Goal: Task Accomplishment & Management: Manage account settings

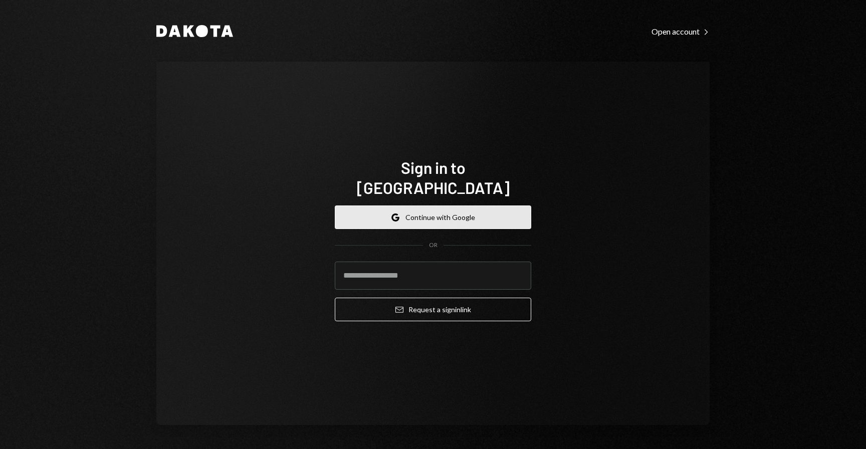
click at [450, 205] on button "Google Continue with Google" at bounding box center [433, 217] width 196 height 24
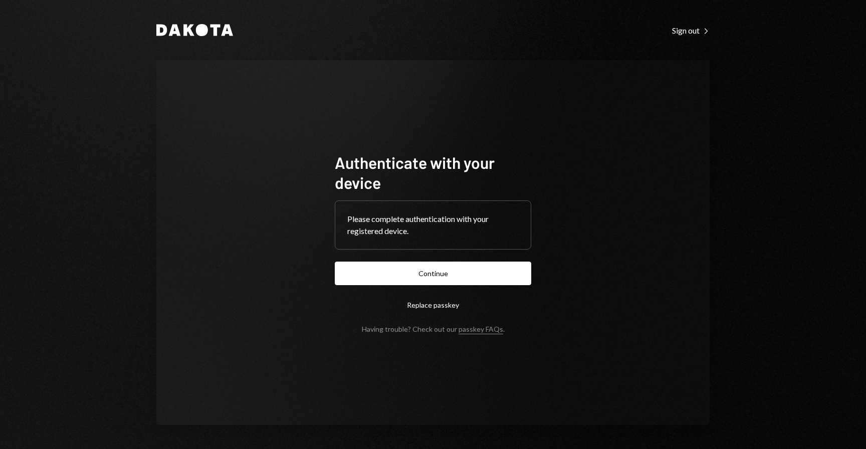
click at [488, 259] on form "Authenticate with your device Please complete authentication with your register…" at bounding box center [433, 242] width 196 height 181
click at [485, 274] on button "Continue" at bounding box center [433, 274] width 196 height 24
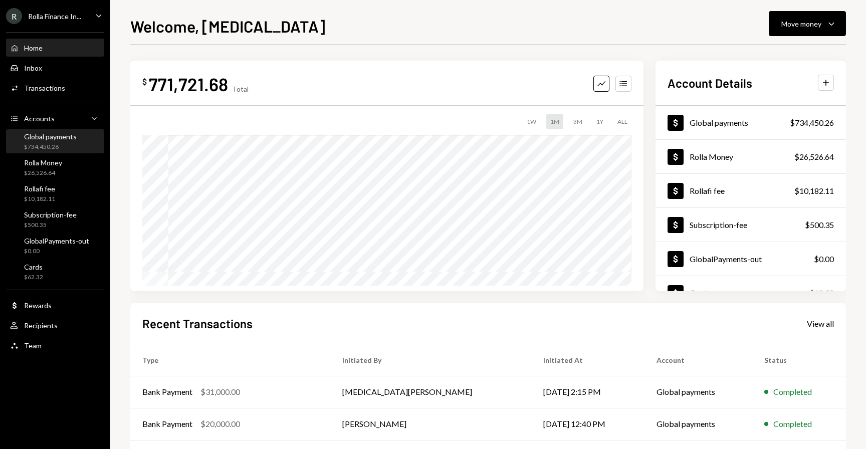
click at [44, 141] on div "Global payments $734,450.26" at bounding box center [50, 141] width 53 height 19
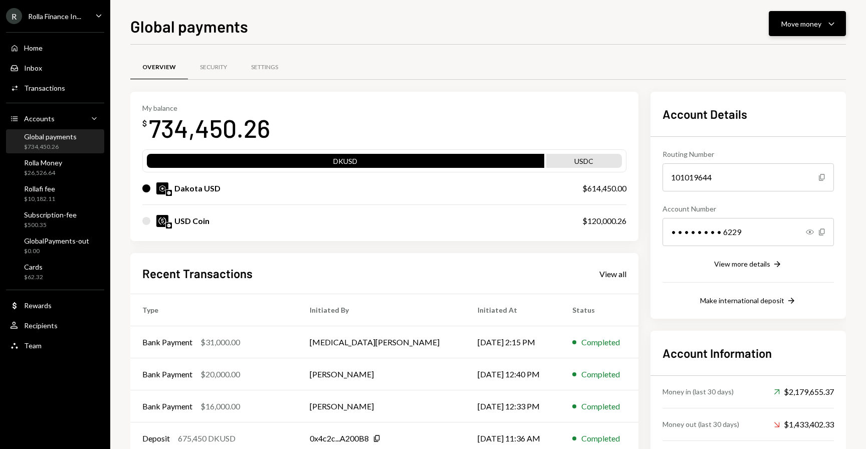
click at [798, 19] on div "Move money" at bounding box center [801, 24] width 40 height 11
click at [783, 99] on div "Deposit" at bounding box center [799, 99] width 73 height 11
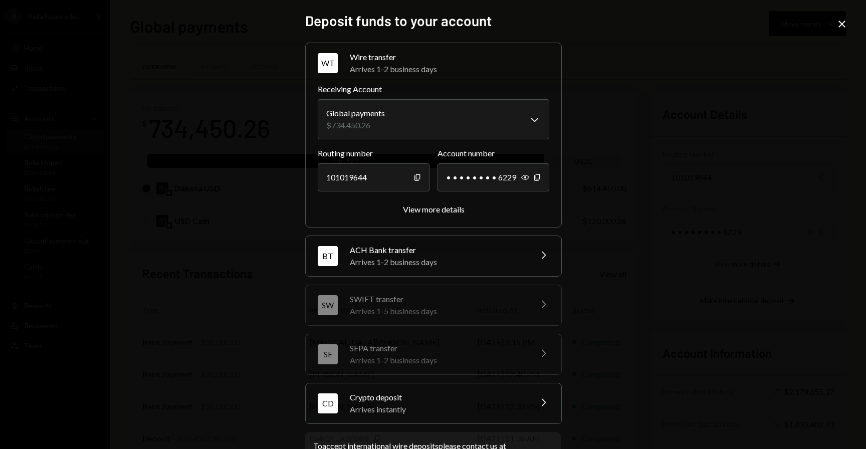
scroll to position [39, 0]
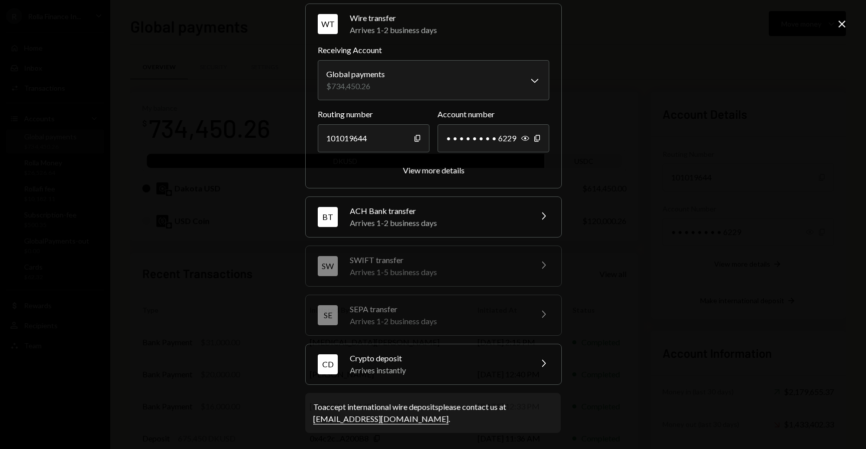
click at [420, 373] on div "Arrives instantly" at bounding box center [437, 370] width 175 height 12
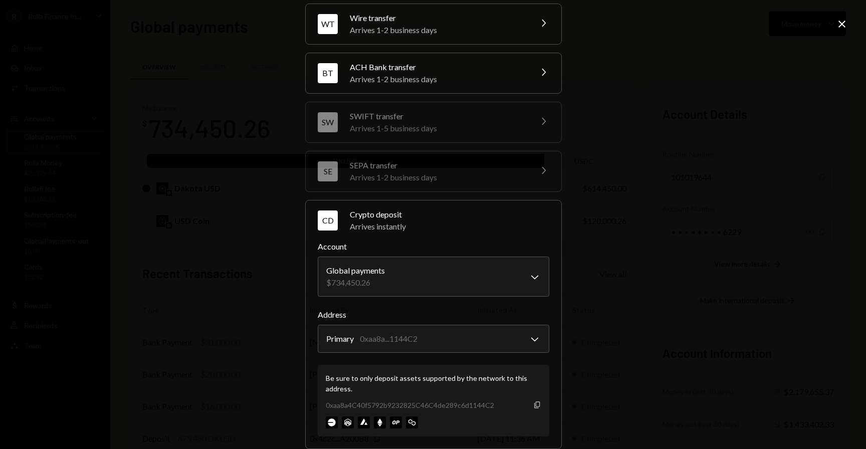
click at [534, 405] on icon "button" at bounding box center [537, 404] width 6 height 7
